Goal: Task Accomplishment & Management: Manage account settings

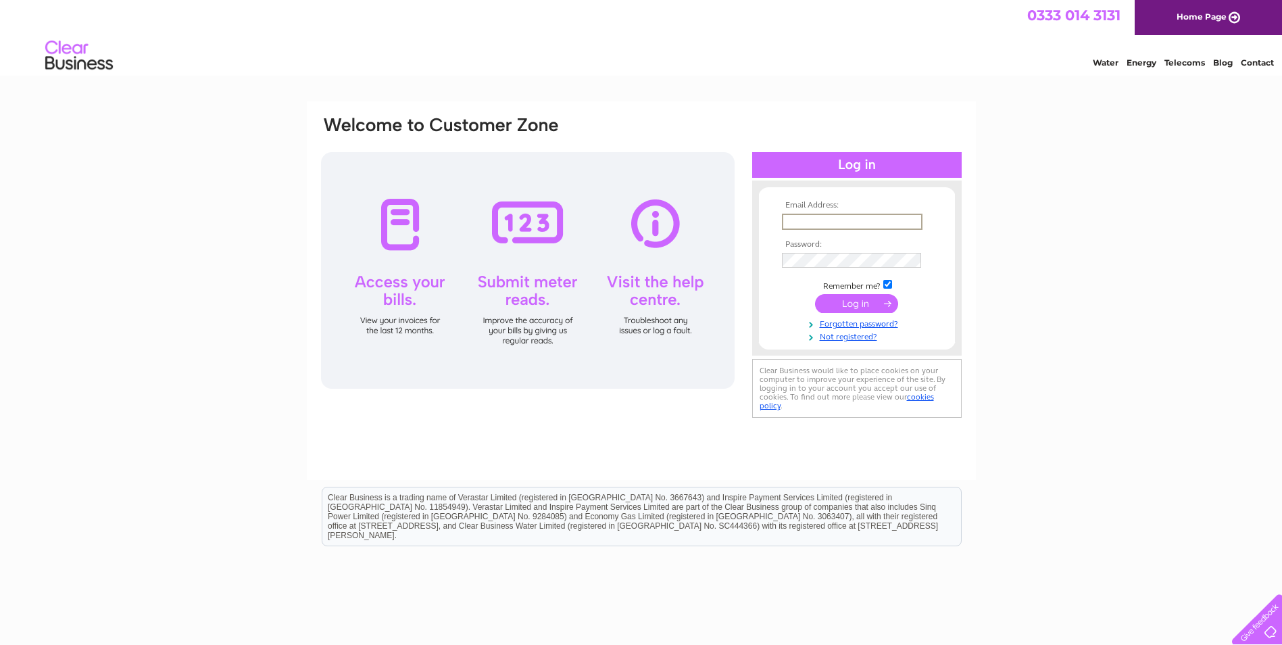
type input "waddingtonpc.clerk@outlook.com"
click at [851, 309] on input "submit" at bounding box center [856, 302] width 83 height 19
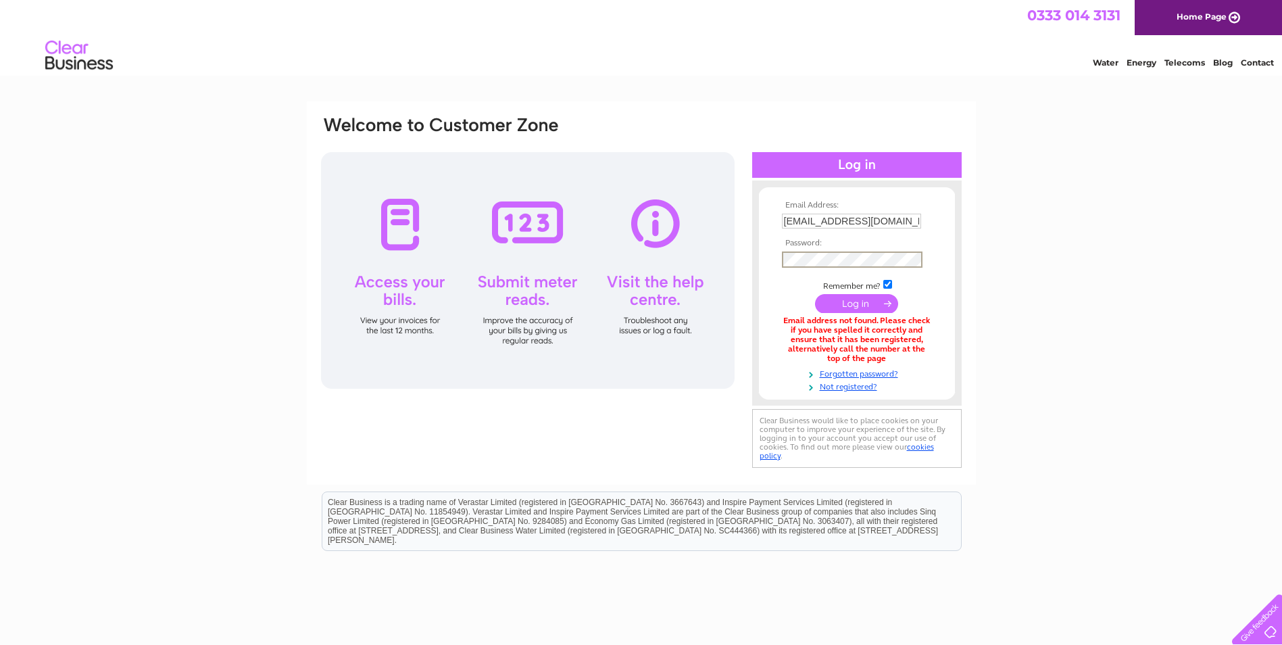
click at [892, 220] on input "[EMAIL_ADDRESS][DOMAIN_NAME]" at bounding box center [851, 220] width 139 height 15
drag, startPoint x: 903, startPoint y: 220, endPoint x: 724, endPoint y: 221, distance: 178.4
click at [724, 221] on div "Email Address: waddingtonpc.clerk@outlook.com Password:" at bounding box center [641, 293] width 643 height 356
type input "k.com"
drag, startPoint x: 842, startPoint y: 218, endPoint x: 672, endPoint y: 225, distance: 170.4
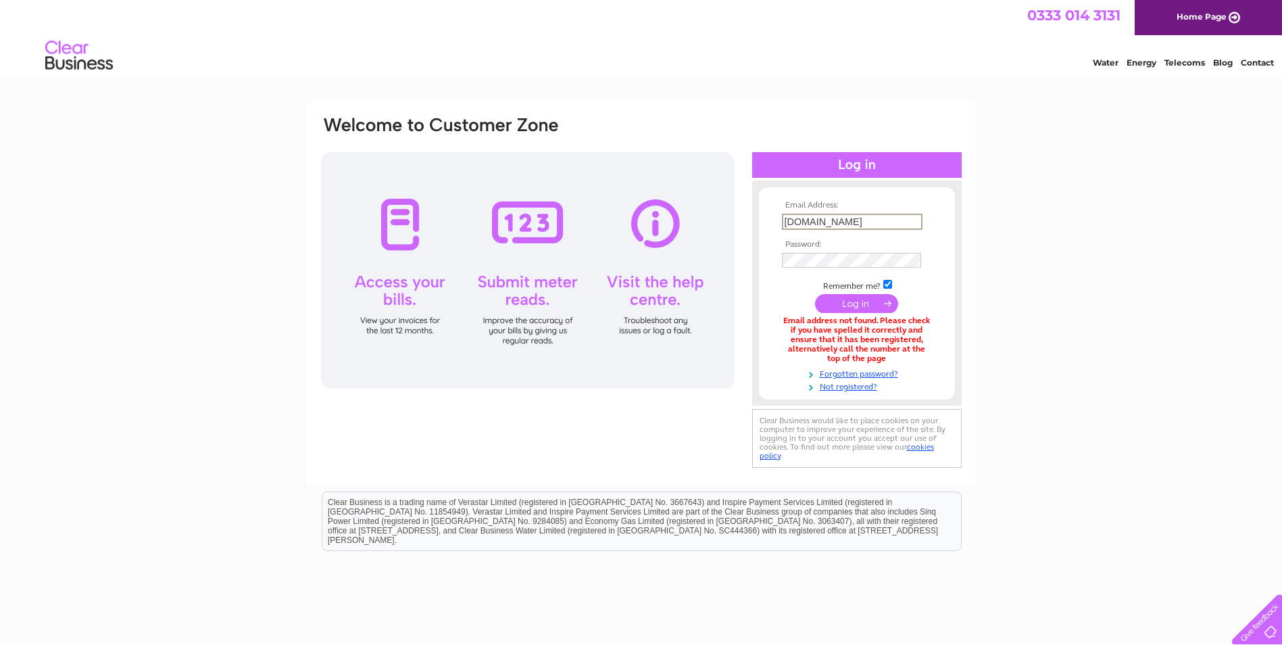
click at [672, 225] on div "Email Address: k.com Password: Forgotten password?" at bounding box center [641, 293] width 643 height 356
type input "waddington@n-kesteven.gov.uk"
click at [855, 304] on input "submit" at bounding box center [856, 302] width 83 height 19
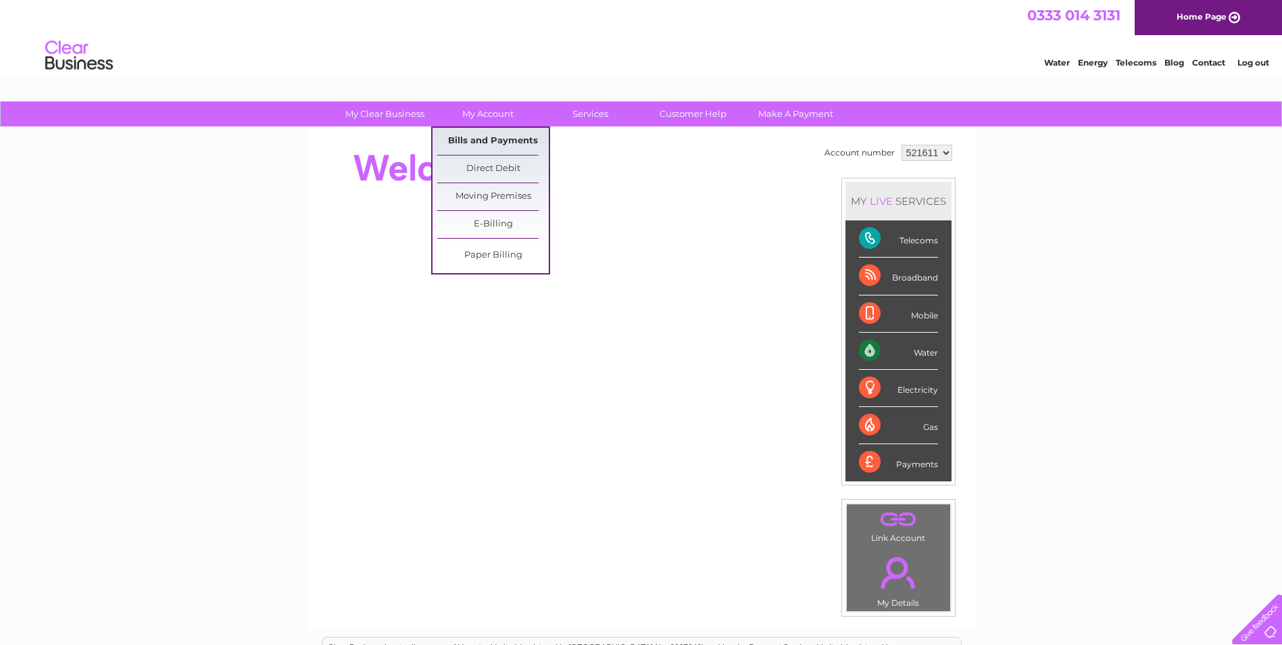
click at [476, 143] on link "Bills and Payments" at bounding box center [492, 141] width 111 height 27
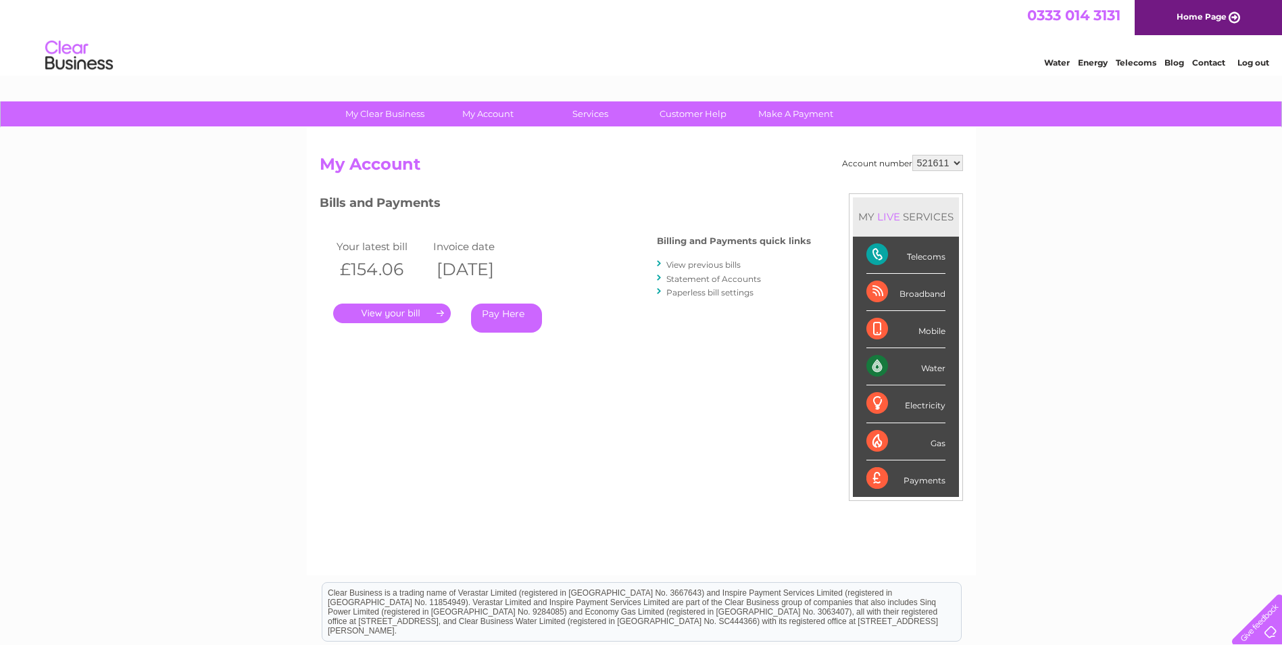
click at [393, 315] on link "." at bounding box center [392, 313] width 118 height 20
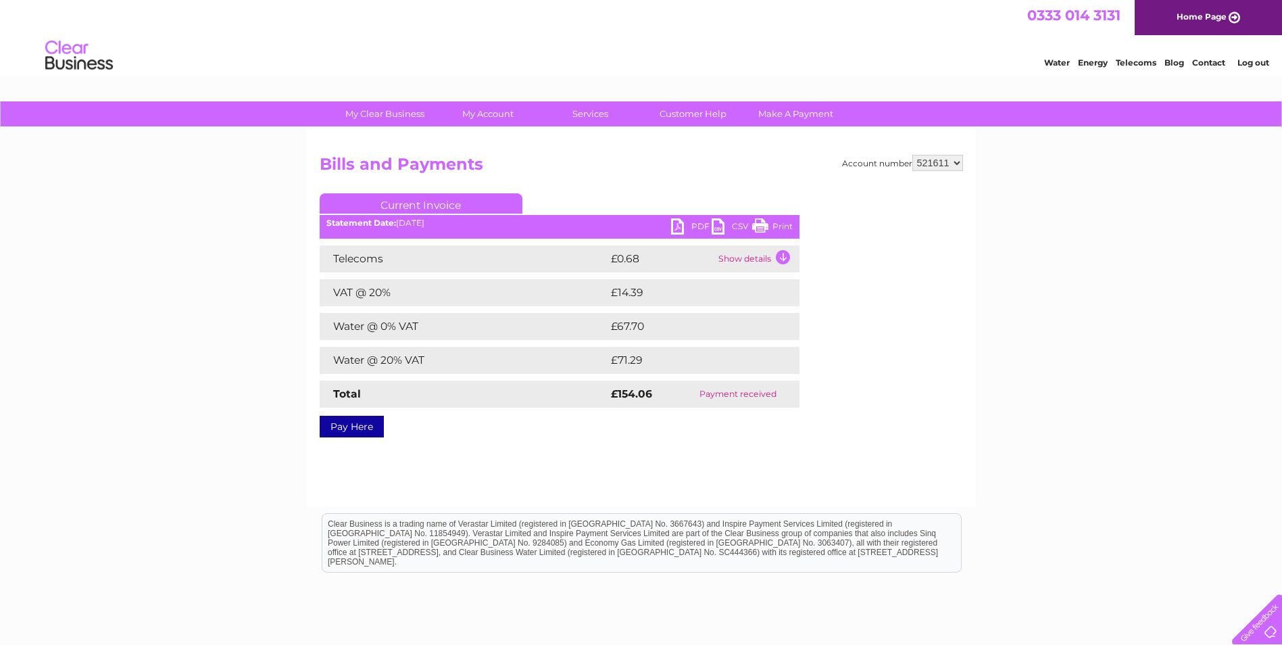
click at [685, 226] on link "PDF" at bounding box center [691, 228] width 41 height 20
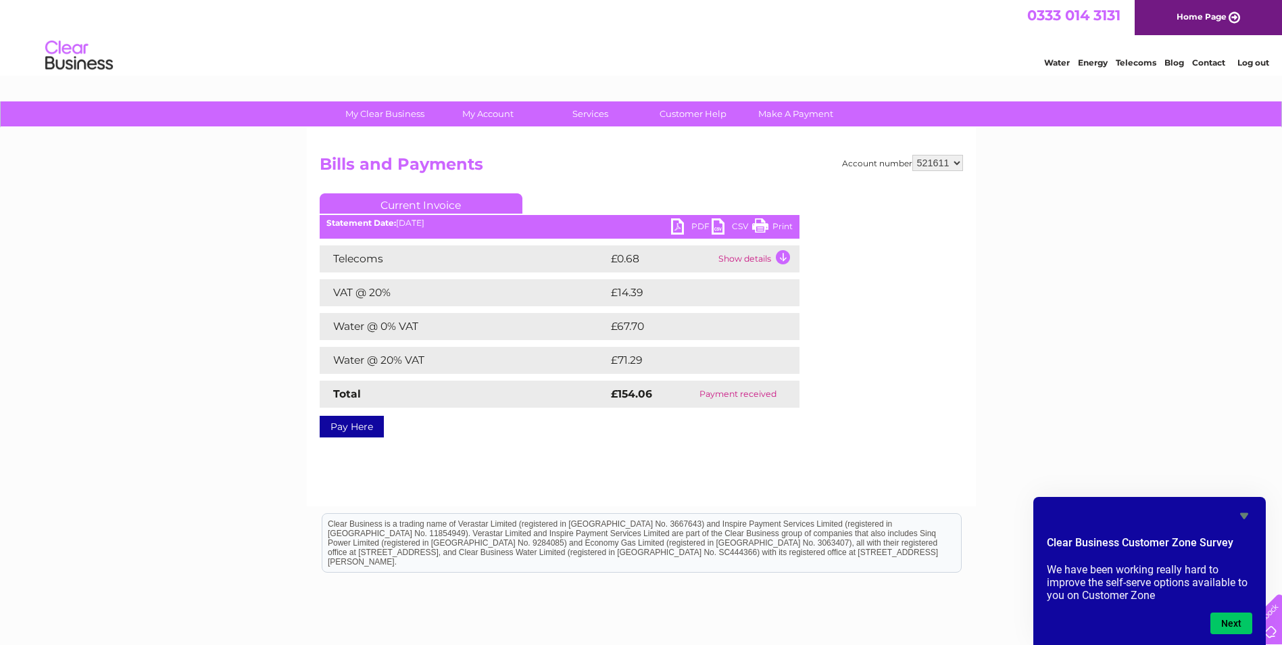
click at [1257, 62] on link "Log out" at bounding box center [1253, 62] width 32 height 10
